Goal: Browse casually: Explore the website without a specific task or goal

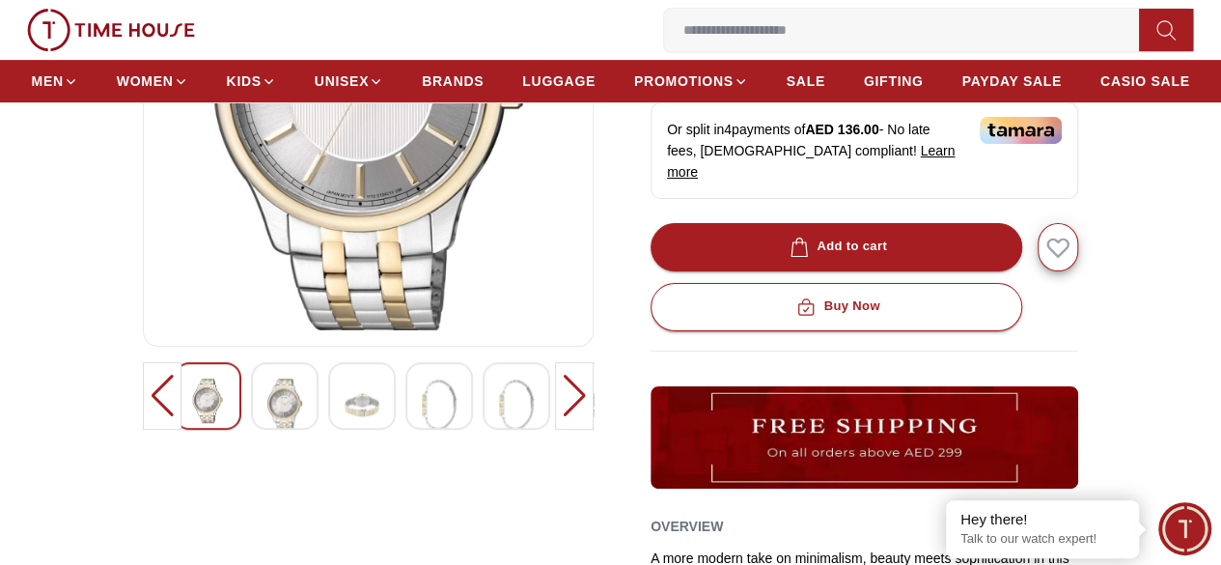
scroll to position [386, 0]
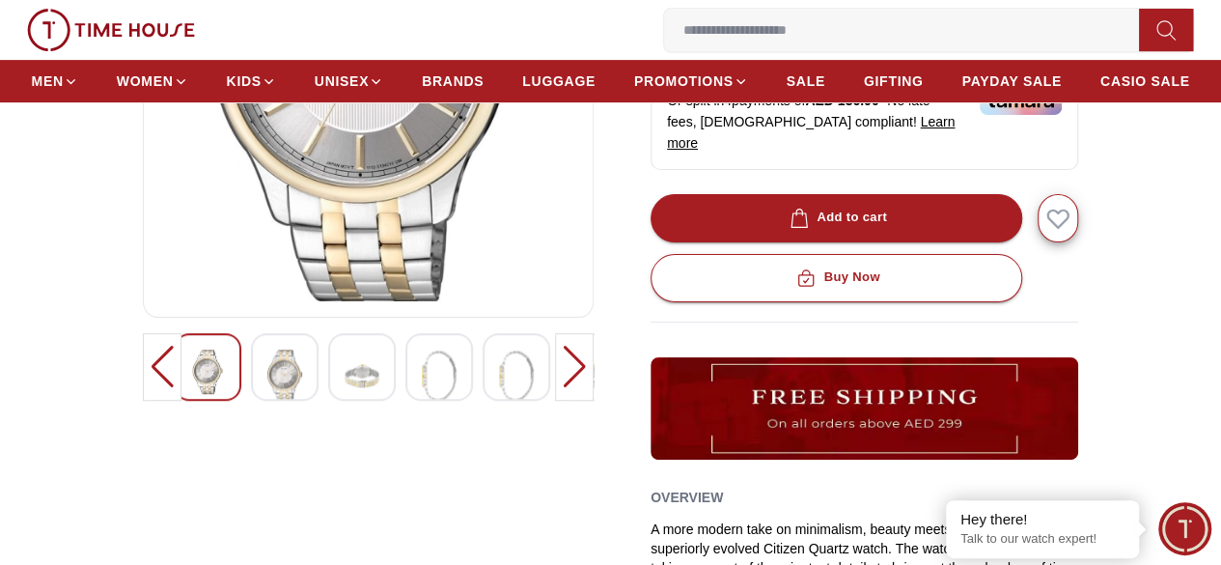
click at [576, 402] on img at bounding box center [593, 376] width 35 height 52
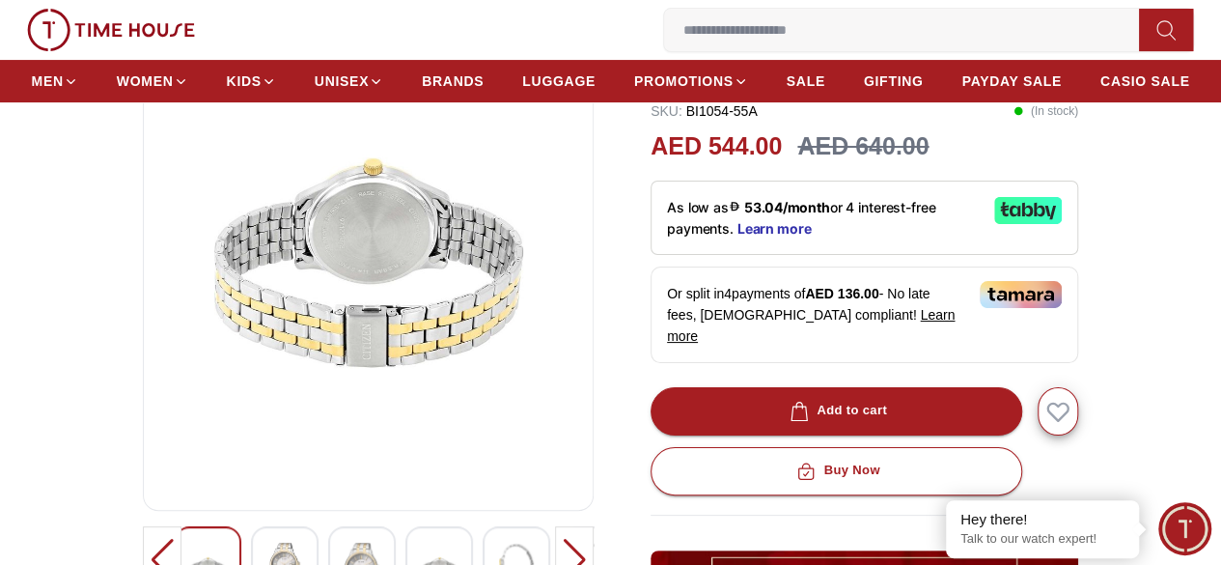
scroll to position [290, 0]
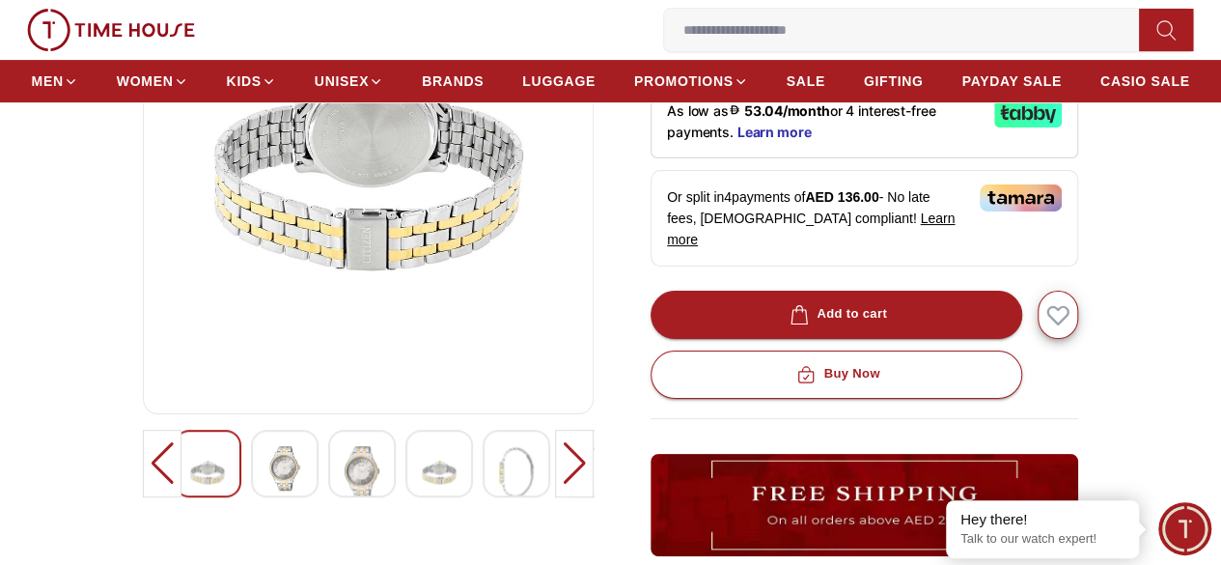
click at [405, 497] on div at bounding box center [439, 464] width 68 height 68
click at [345, 498] on img at bounding box center [362, 472] width 35 height 52
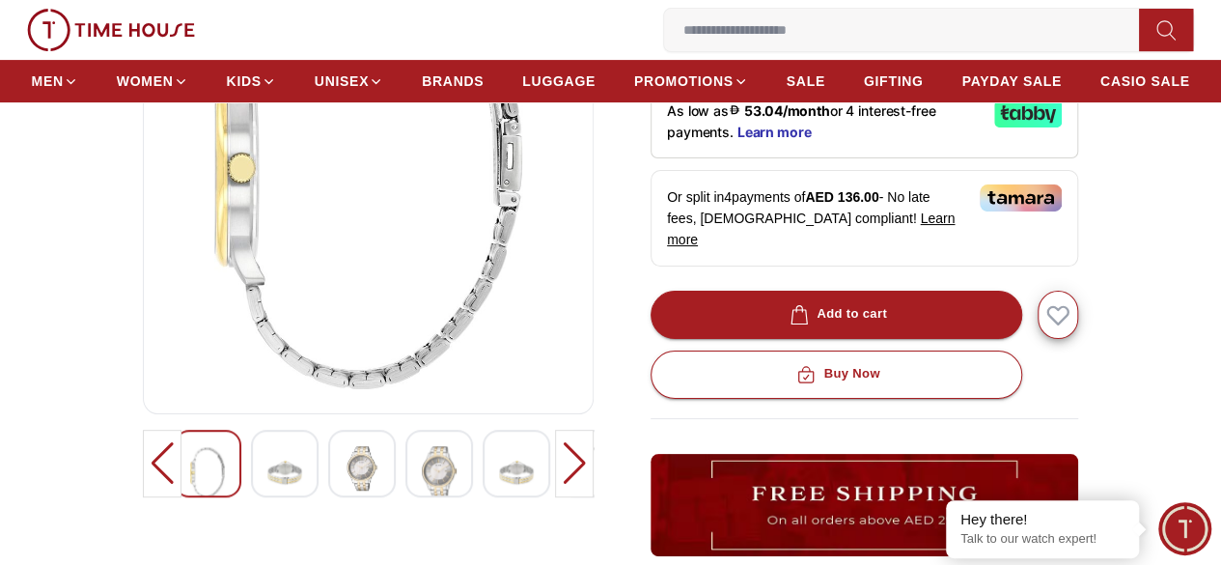
click at [267, 498] on img at bounding box center [284, 472] width 35 height 52
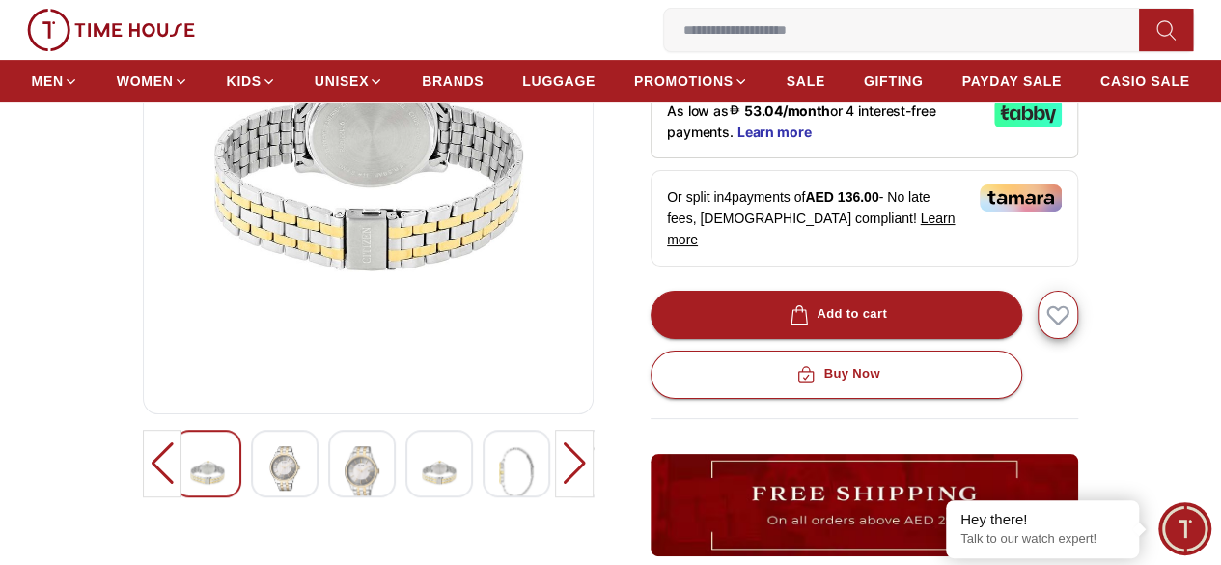
click at [190, 487] on img at bounding box center [207, 472] width 35 height 52
click at [267, 490] on img at bounding box center [284, 468] width 35 height 44
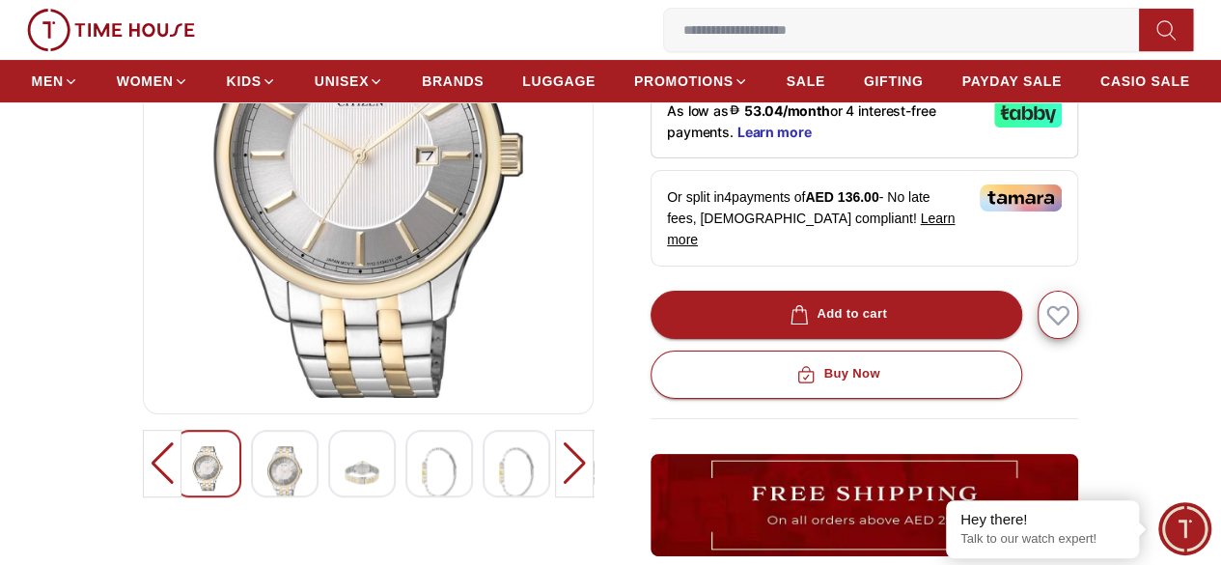
click at [328, 497] on div at bounding box center [362, 464] width 68 height 68
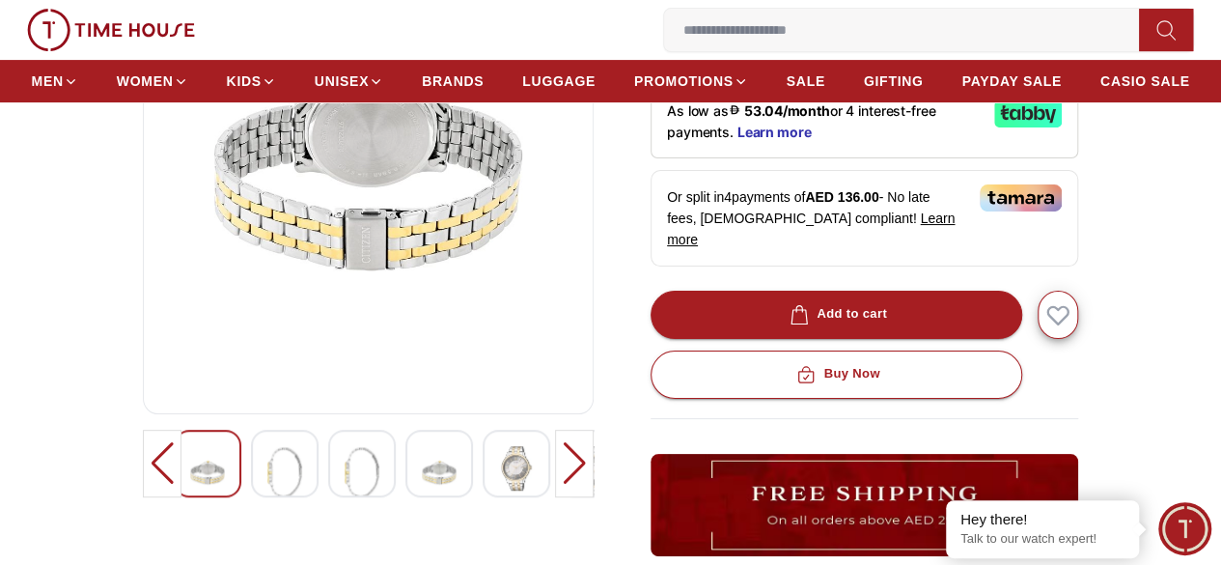
click at [584, 484] on div at bounding box center [574, 464] width 39 height 68
click at [591, 481] on div at bounding box center [574, 464] width 39 height 68
click at [143, 478] on div at bounding box center [162, 464] width 39 height 68
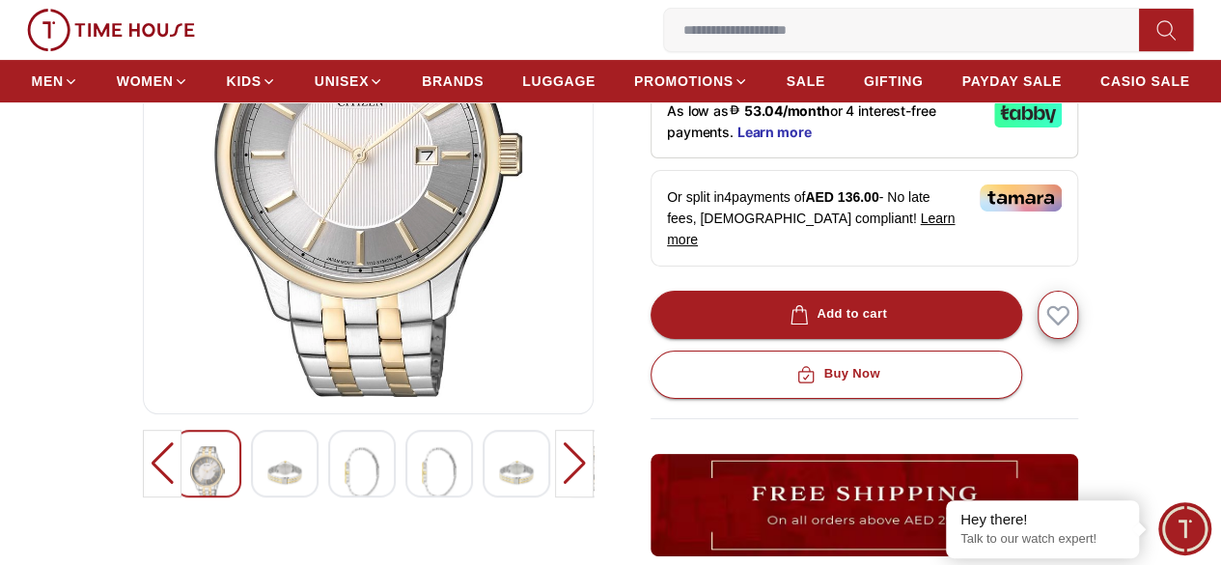
click at [143, 478] on div at bounding box center [162, 464] width 39 height 68
